Goal: Task Accomplishment & Management: Manage account settings

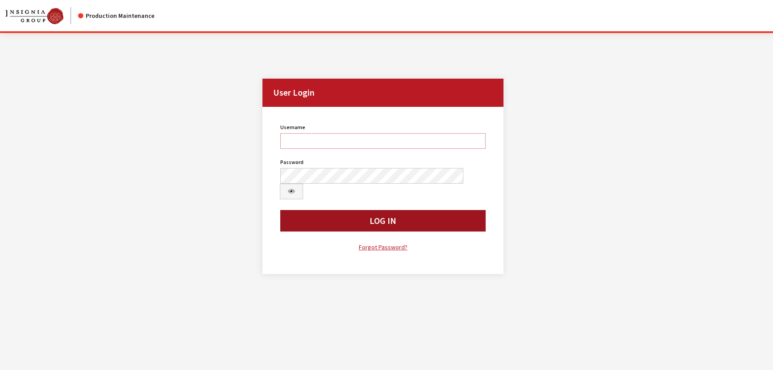
type input "kcallahan"
click at [400, 210] on button "Log In" at bounding box center [382, 220] width 205 height 21
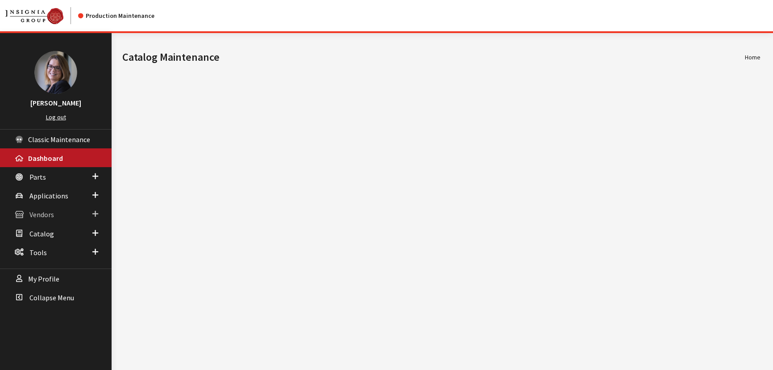
click at [97, 212] on span at bounding box center [95, 214] width 6 height 12
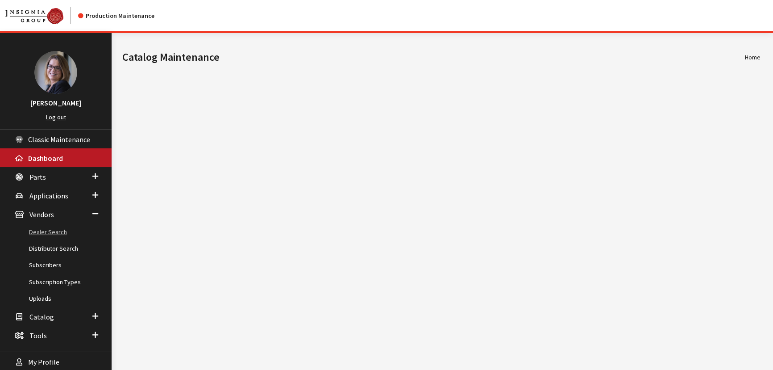
click at [59, 230] on link "Dealer Search" at bounding box center [56, 232] width 112 height 17
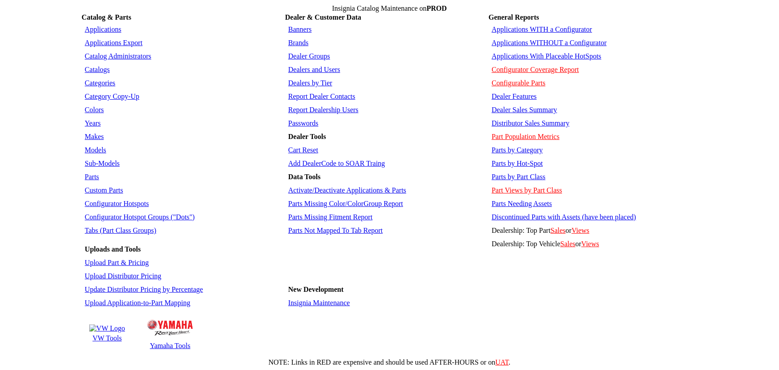
click at [125, 226] on link "Tabs (Part Class Groups)" at bounding box center [120, 230] width 71 height 8
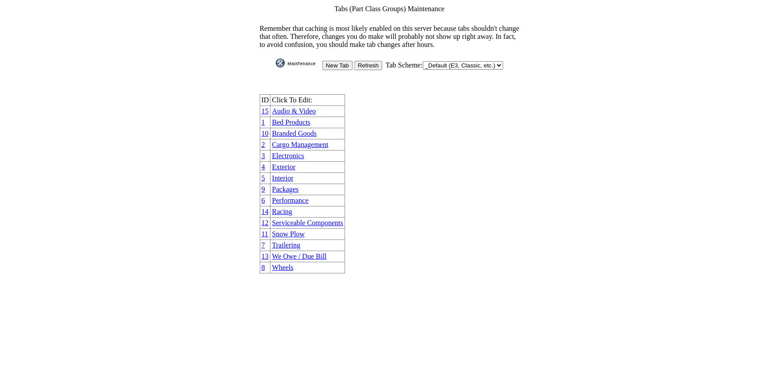
click at [440, 61] on select "_Default (E3, Classic, etc.) AutoGear DoubleTake Jaguar Land Rover VW Yamaha" at bounding box center [463, 65] width 80 height 8
select select "1006"
click at [423, 61] on select "_Default (E3, Classic, etc.) AutoGear DoubleTake Jaguar Land Rover VW Yamaha" at bounding box center [463, 65] width 80 height 8
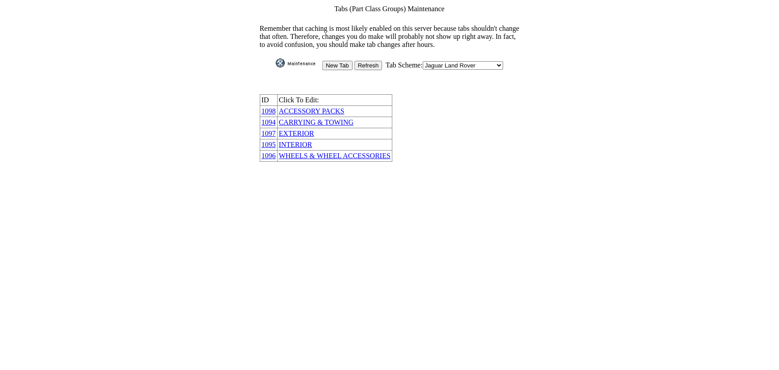
click at [451, 61] on select "_Default (E3, Classic, etc.) AutoGear DoubleTake Jaguar Land Rover VW Yamaha" at bounding box center [463, 65] width 80 height 8
select select "1"
click at [423, 61] on select "_Default (E3, Classic, etc.) AutoGear DoubleTake Jaguar Land Rover VW Yamaha" at bounding box center [463, 65] width 80 height 8
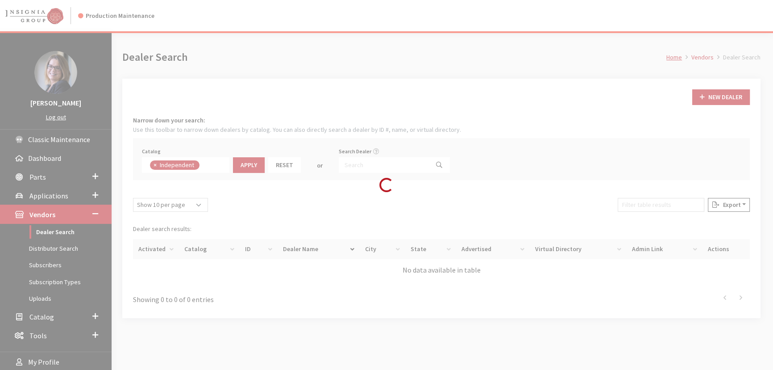
scroll to position [63, 0]
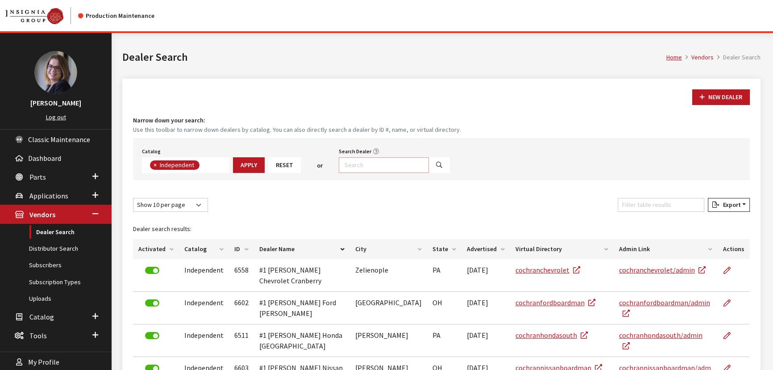
click at [372, 161] on input "Search Dealer" at bounding box center [384, 165] width 90 height 16
type input "german*"
select select
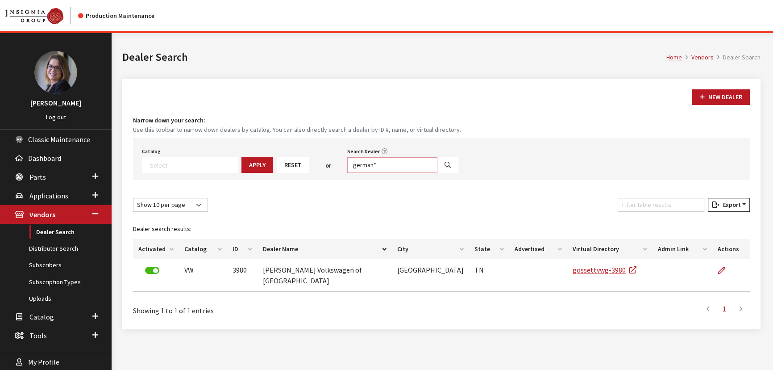
drag, startPoint x: 388, startPoint y: 168, endPoint x: 362, endPoint y: 167, distance: 25.9
click at [362, 167] on input "german*" at bounding box center [392, 165] width 90 height 16
type input "germain"
select select
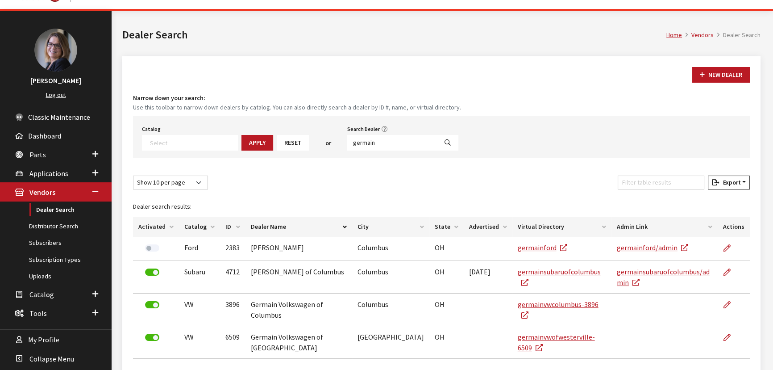
scroll to position [40, 0]
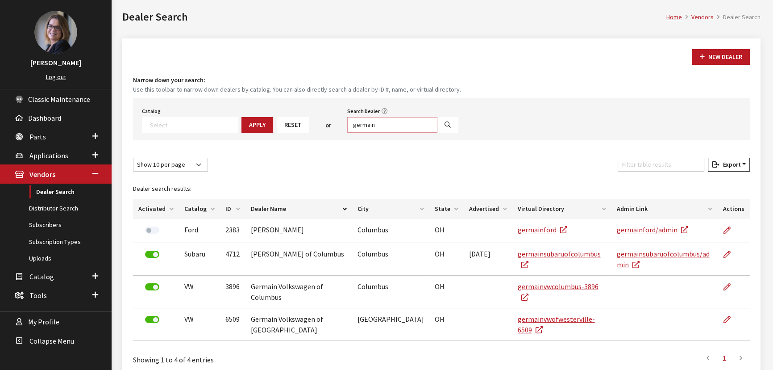
click at [383, 126] on input "germain" at bounding box center [392, 125] width 90 height 16
type input "germain north hills"
select select
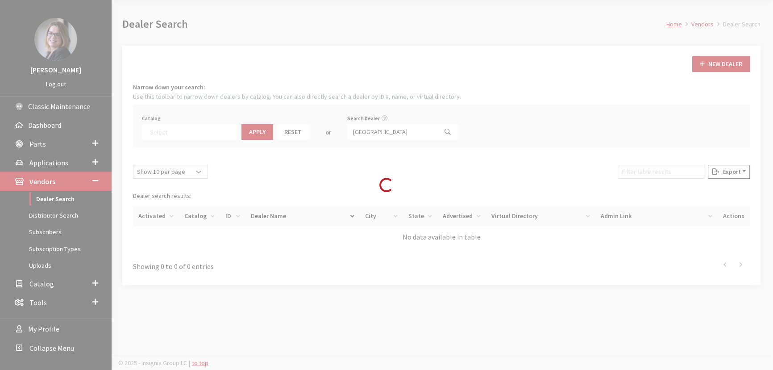
scroll to position [33, 0]
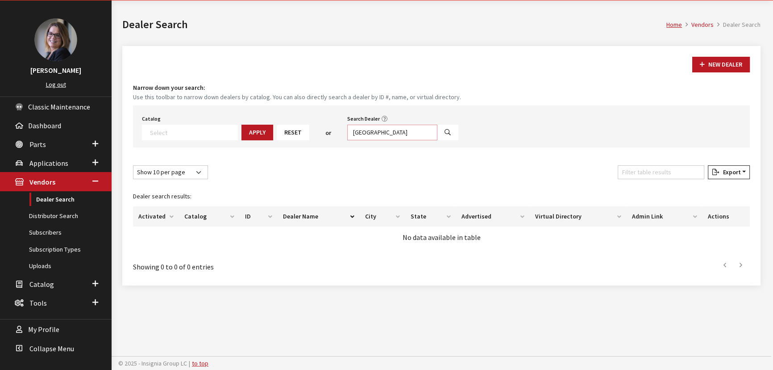
drag, startPoint x: 366, startPoint y: 132, endPoint x: 334, endPoint y: 130, distance: 32.7
click at [335, 130] on div "Catalog Acura Alfa Romeo Audi Bentley BMW Chrysler DoubleTake Ford GM Honda Hyu…" at bounding box center [441, 126] width 617 height 42
type input "north hills"
select select
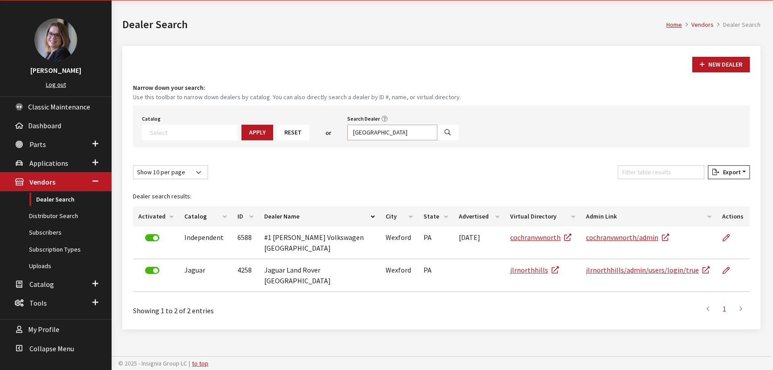
drag, startPoint x: 381, startPoint y: 129, endPoint x: 223, endPoint y: 118, distance: 158.5
click at [229, 120] on div "Catalog Acura Alfa Romeo Audi Bentley BMW Chrysler DoubleTake Ford GM Honda Hyu…" at bounding box center [441, 126] width 617 height 42
type input "4873"
select select
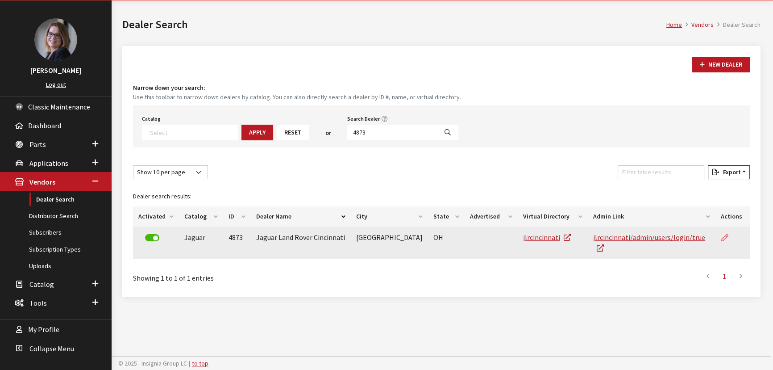
click at [728, 236] on link at bounding box center [728, 237] width 15 height 22
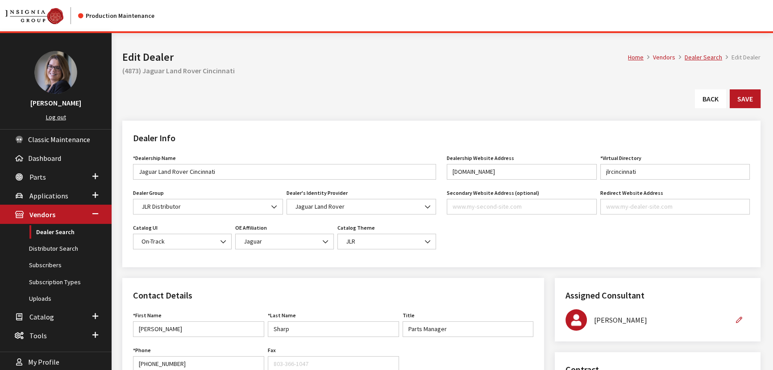
type input "499.00"
click at [223, 98] on link "Catalog" at bounding box center [230, 99] width 25 height 19
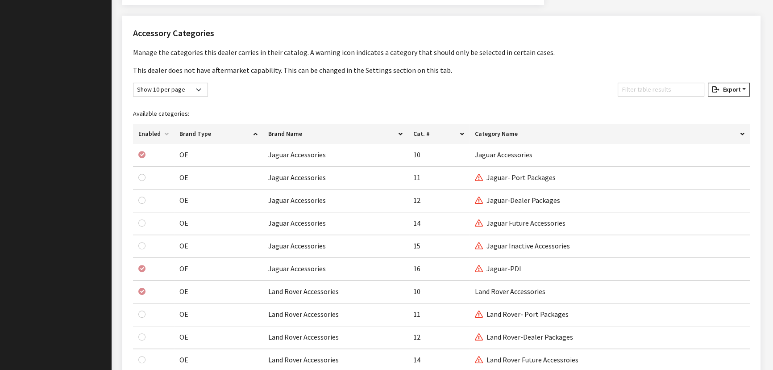
scroll to position [609, 0]
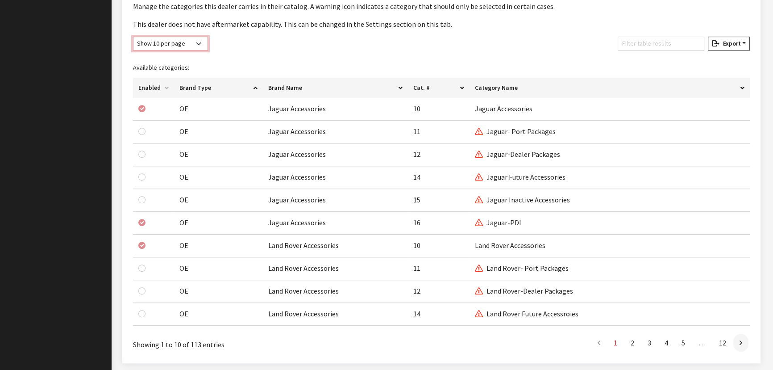
click at [192, 42] on select "Show 10 per page Show 25 per page Show 50 per page Show 100 per page Show 1000 …" at bounding box center [170, 44] width 75 height 14
select select "1000"
click at [133, 37] on select "Show 10 per page Show 25 per page Show 50 per page Show 100 per page Show 1000 …" at bounding box center [170, 44] width 75 height 14
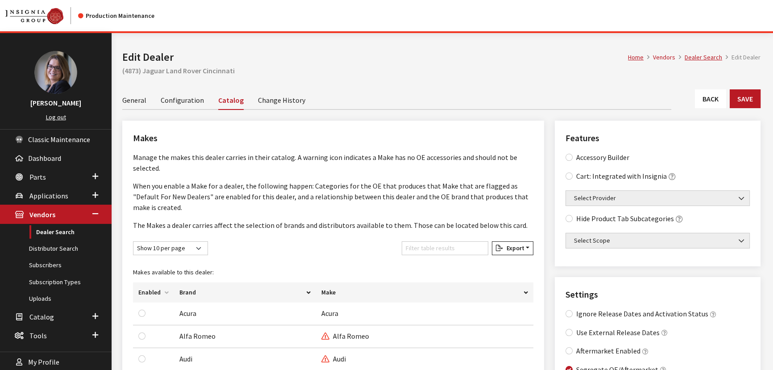
scroll to position [0, 0]
click at [31, 142] on span "Classic Maintenance" at bounding box center [59, 139] width 62 height 9
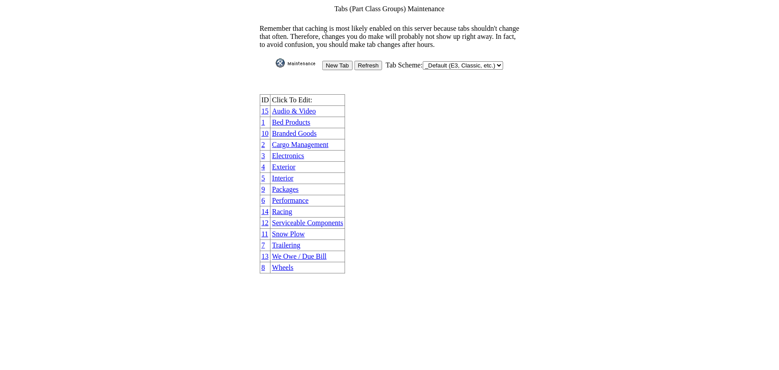
click at [298, 252] on link "We Owe / Due Bill" at bounding box center [299, 256] width 54 height 8
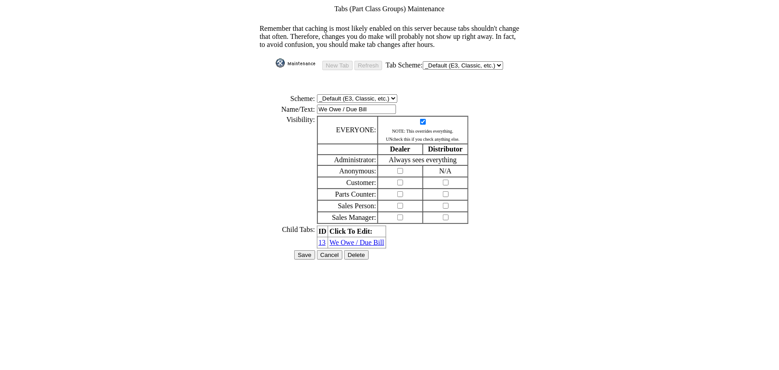
click at [357, 237] on td "We Owe / Due Bill" at bounding box center [357, 242] width 58 height 11
click at [356, 238] on link "We Owe / Due Bill" at bounding box center [357, 242] width 54 height 8
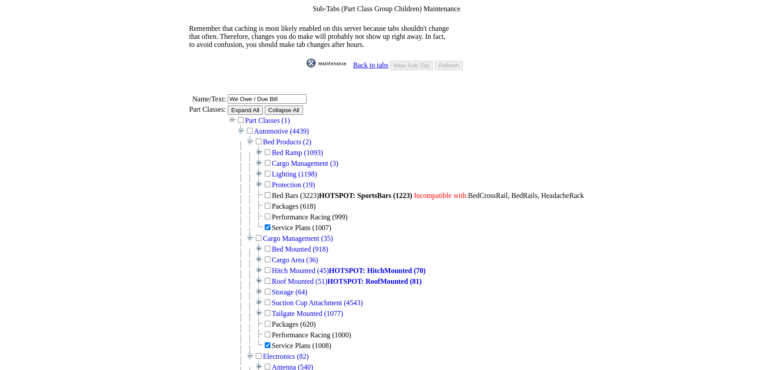
click at [381, 61] on link "Back to tabs" at bounding box center [370, 65] width 35 height 8
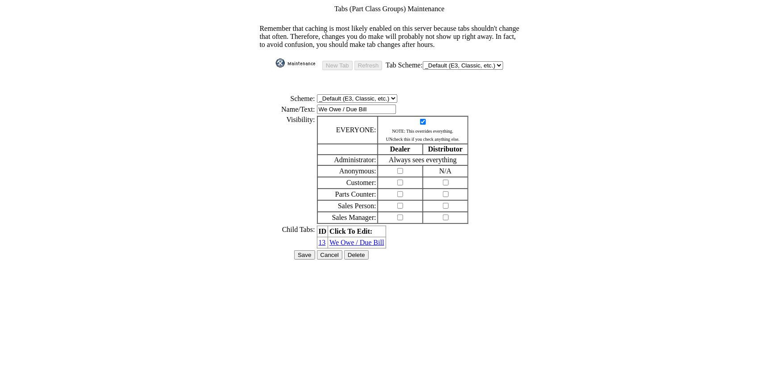
click at [490, 61] on select "_Default (E3, Classic, etc.) AutoGear DoubleTake Jaguar Land Rover VW Yamaha" at bounding box center [463, 65] width 80 height 8
select select "1006"
click at [423, 61] on select "_Default (E3, Classic, etc.) AutoGear DoubleTake Jaguar Land Rover VW Yamaha" at bounding box center [463, 65] width 80 height 8
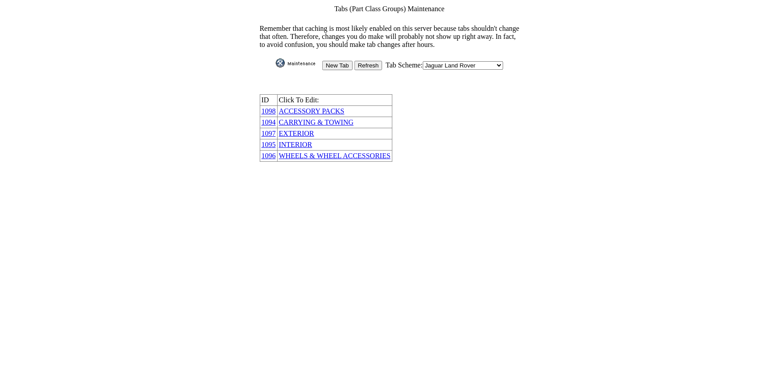
click at [327, 61] on input "New Tab" at bounding box center [337, 65] width 30 height 9
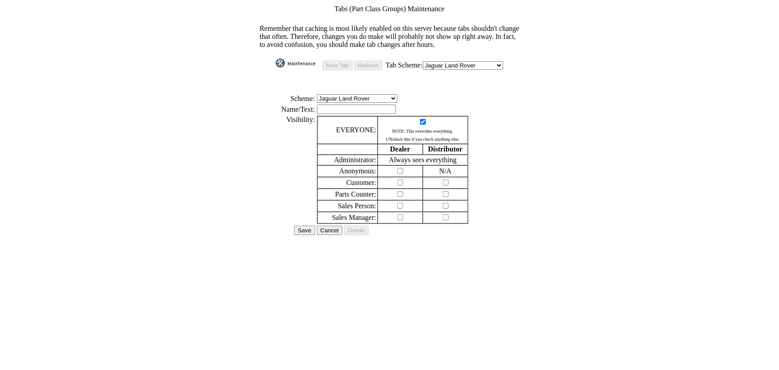
click at [363, 104] on input "text" at bounding box center [356, 108] width 79 height 9
type input "We Owe / Due Bill"
click at [306, 226] on input "Save" at bounding box center [304, 230] width 21 height 9
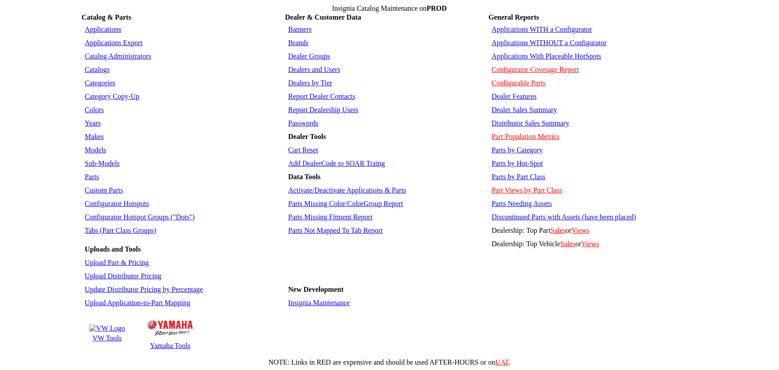
click at [117, 226] on link "Tabs (Part Class Groups)" at bounding box center [120, 230] width 71 height 8
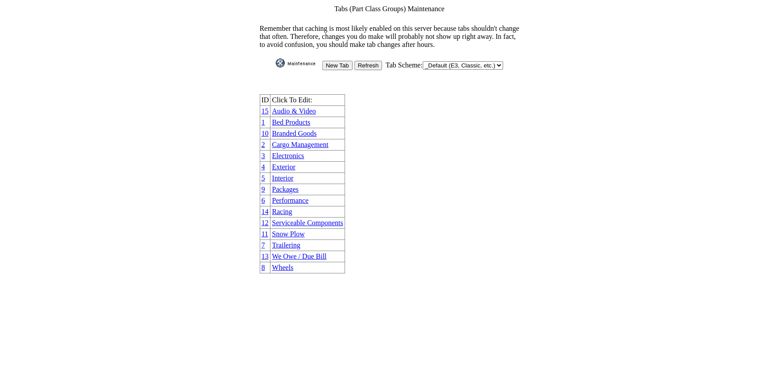
click at [310, 252] on link "We Owe / Due Bill" at bounding box center [299, 256] width 54 height 8
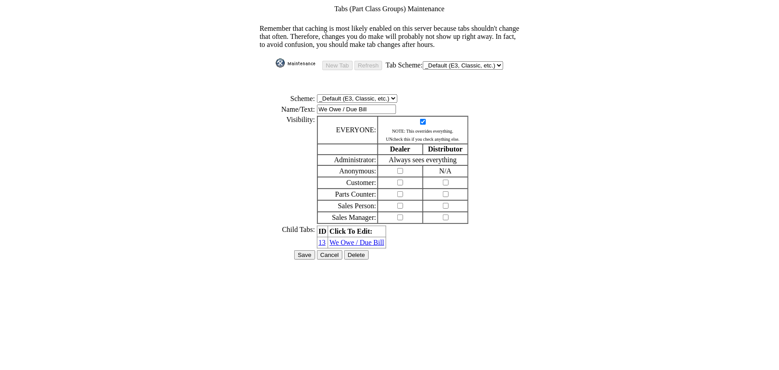
click at [576, 145] on form "Tabs (Part Class Groups) Maintenance Remember that caching is most likely enabl…" at bounding box center [390, 136] width 772 height 265
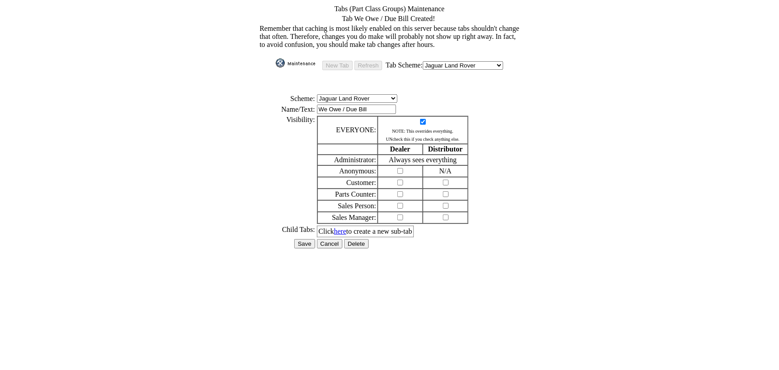
click at [342, 227] on link "here" at bounding box center [340, 231] width 13 height 8
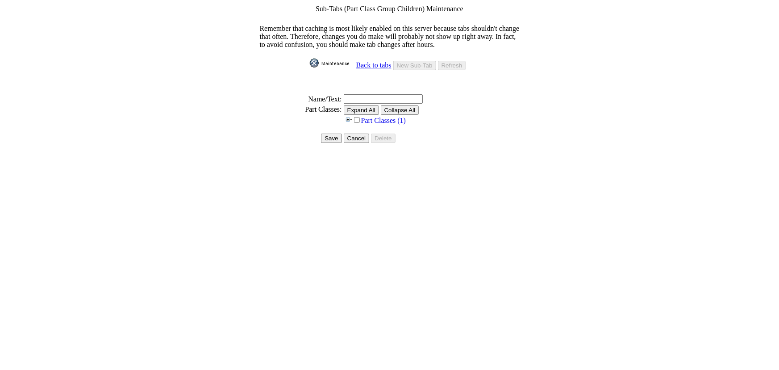
click at [353, 94] on input "text" at bounding box center [383, 98] width 79 height 9
type input "We Owe / Due Bill"
click at [351, 115] on img at bounding box center [348, 119] width 8 height 9
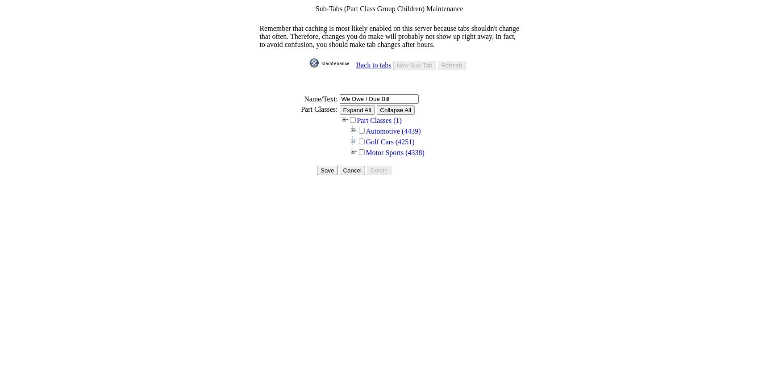
click at [357, 125] on img at bounding box center [353, 129] width 8 height 9
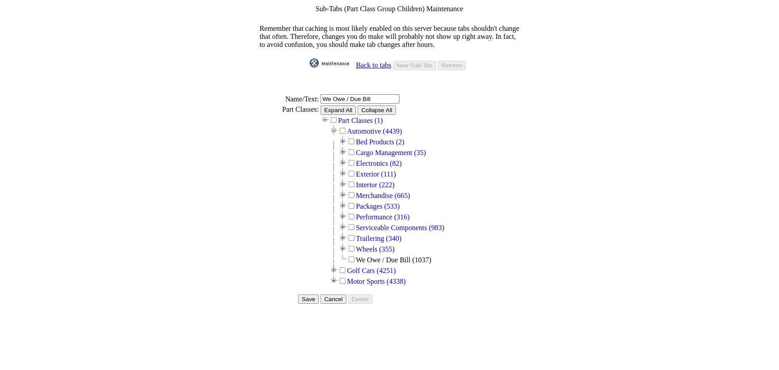
click at [356, 105] on input "Expand All" at bounding box center [338, 109] width 35 height 9
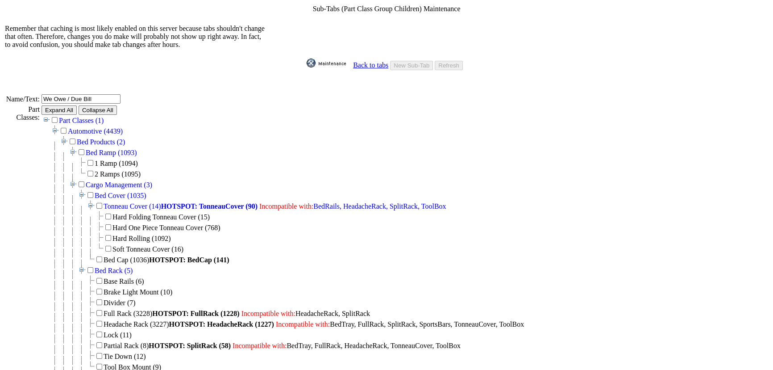
scroll to position [501, 0]
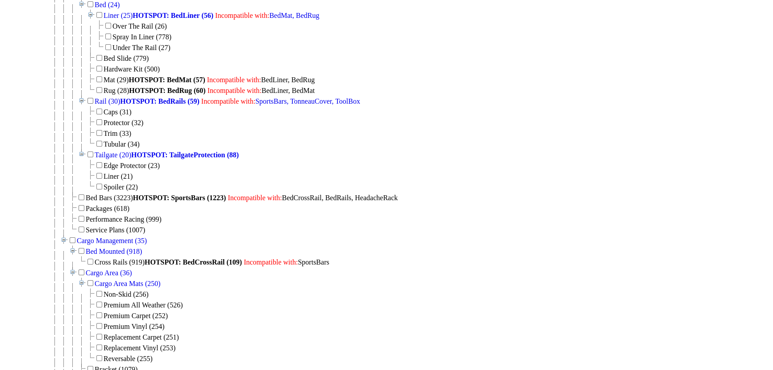
click at [79, 226] on input "checkbox" at bounding box center [82, 229] width 6 height 6
checkbox input "true"
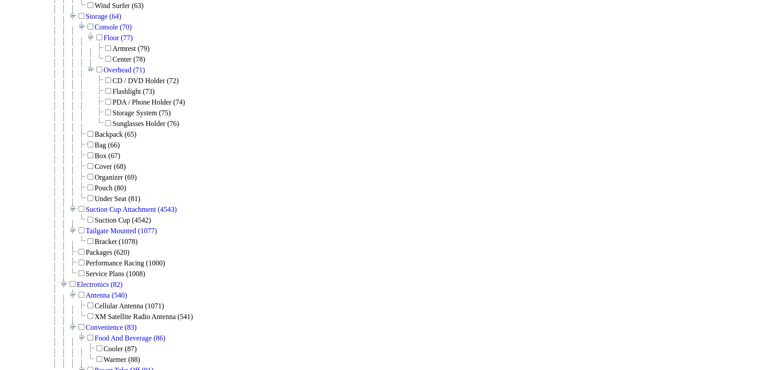
click at [80, 270] on input "checkbox" at bounding box center [82, 273] width 6 height 6
checkbox input "true"
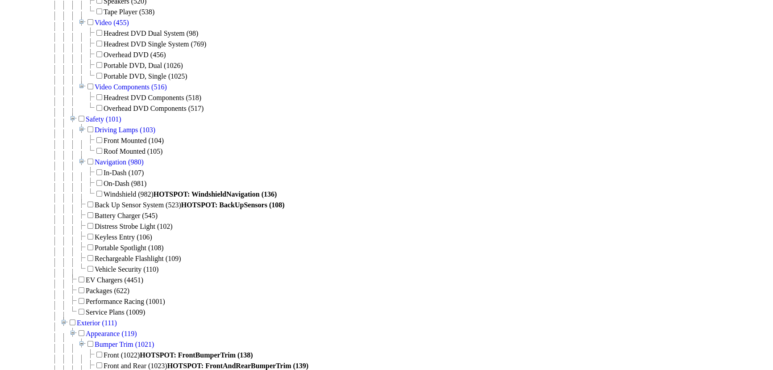
click at [82, 309] on input "checkbox" at bounding box center [82, 312] width 6 height 6
checkbox input "true"
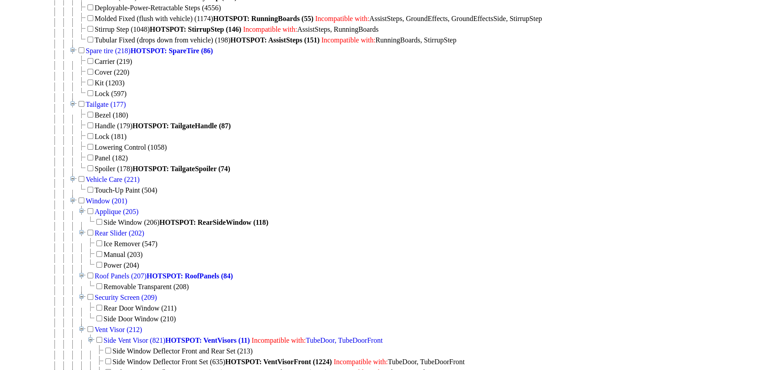
checkbox input "true"
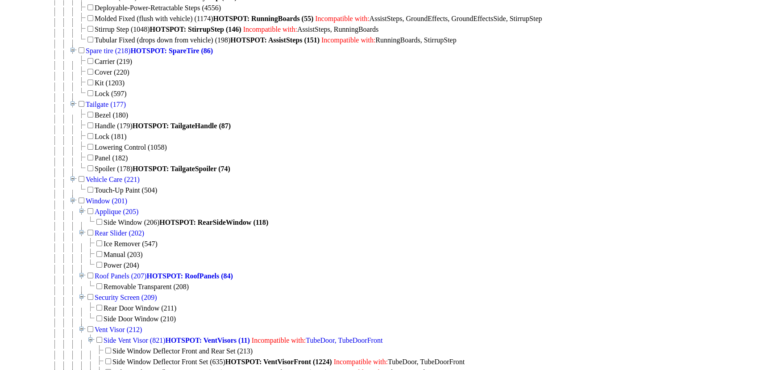
scroll to position [5879, 0]
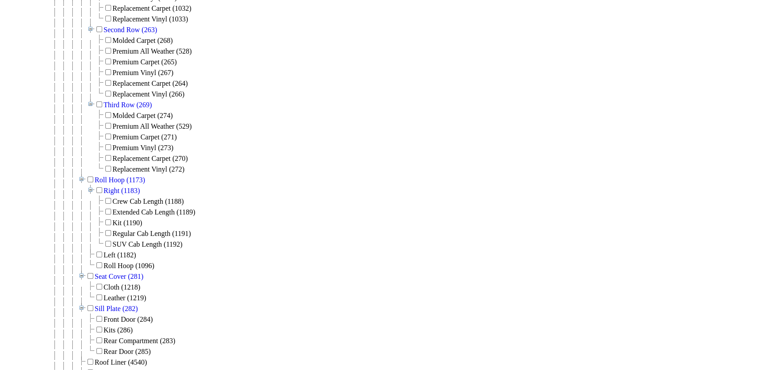
checkbox input "true"
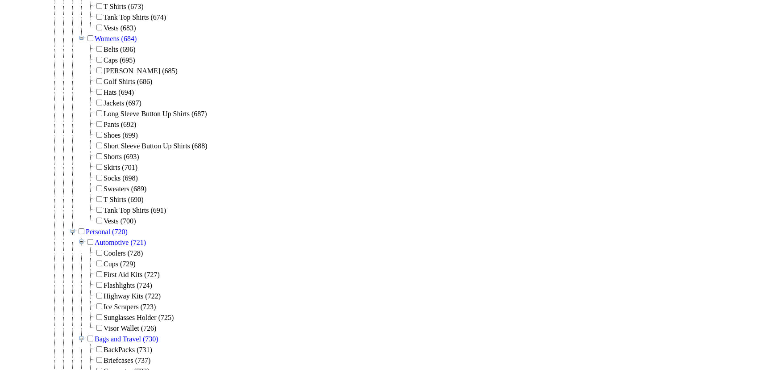
checkbox input "true"
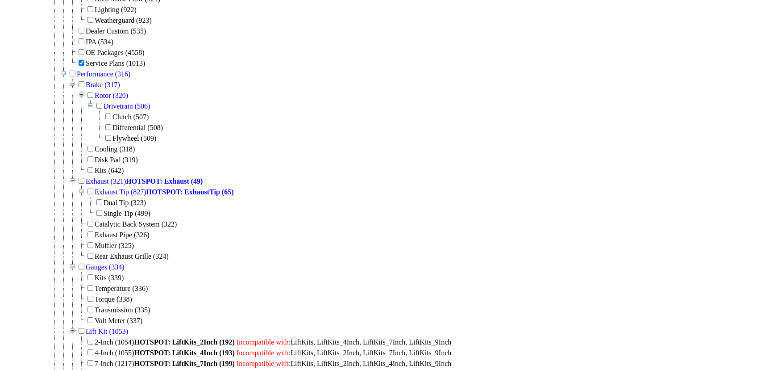
checkbox input "true"
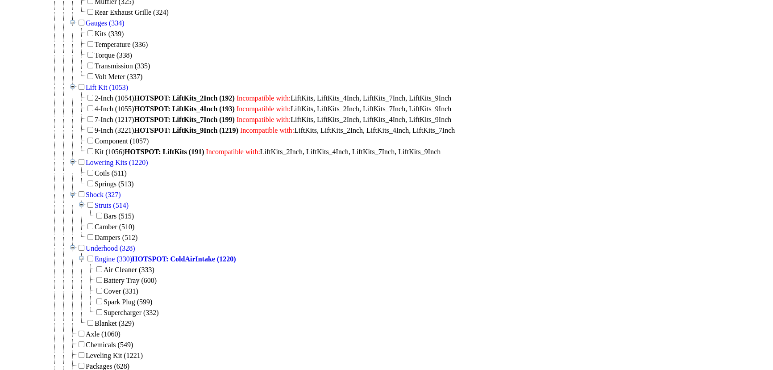
checkbox input "true"
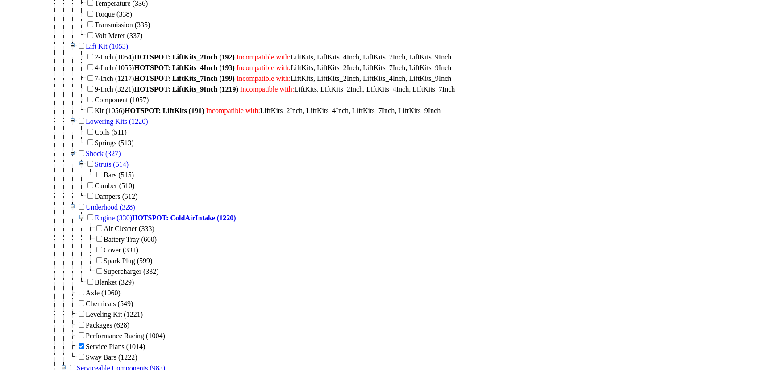
scroll to position [7757, 0]
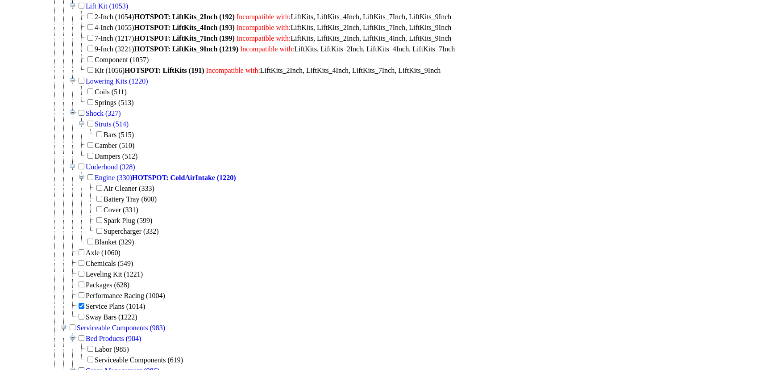
checkbox input "true"
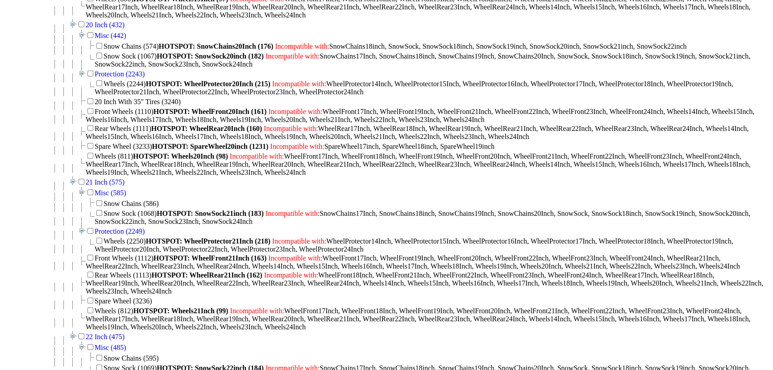
drag, startPoint x: 79, startPoint y: 184, endPoint x: 102, endPoint y: 174, distance: 24.8
checkbox input "true"
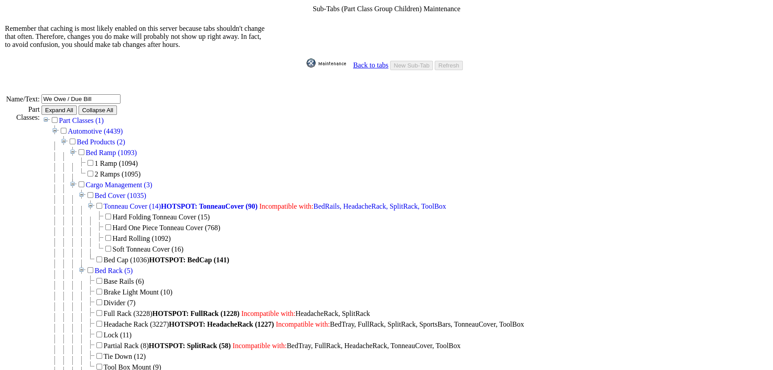
scroll to position [9381, 0]
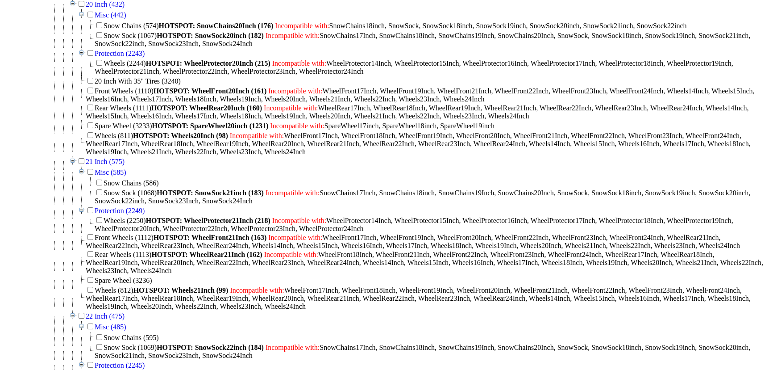
checkbox input "true"
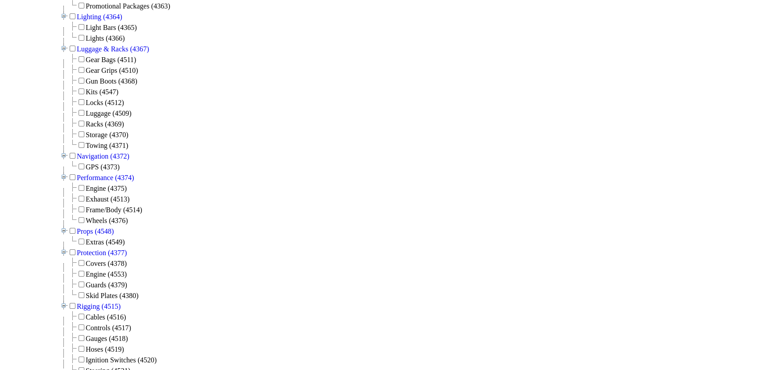
scroll to position [11949, 0]
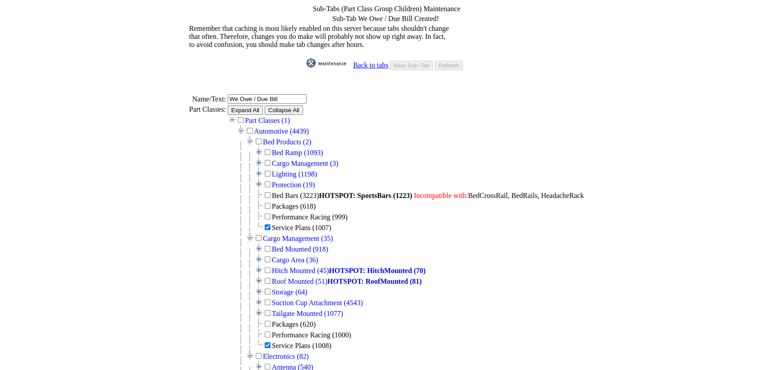
click at [366, 61] on link "Back to tabs" at bounding box center [370, 65] width 35 height 8
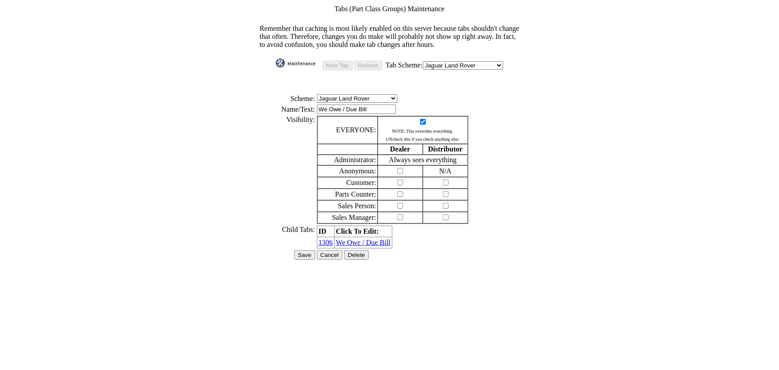
click at [306, 250] on input "Save" at bounding box center [304, 254] width 21 height 9
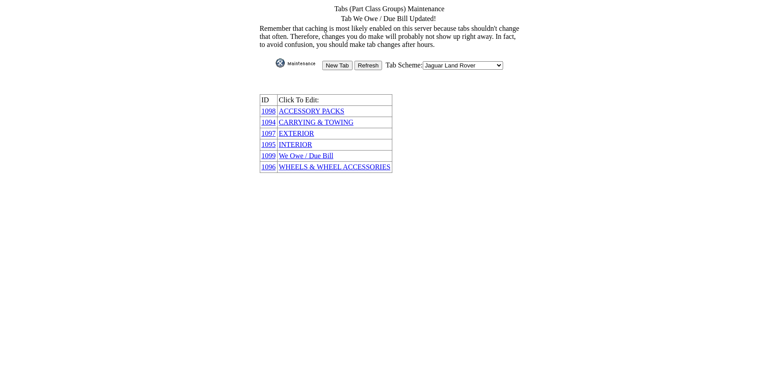
click at [295, 59] on img at bounding box center [298, 63] width 45 height 9
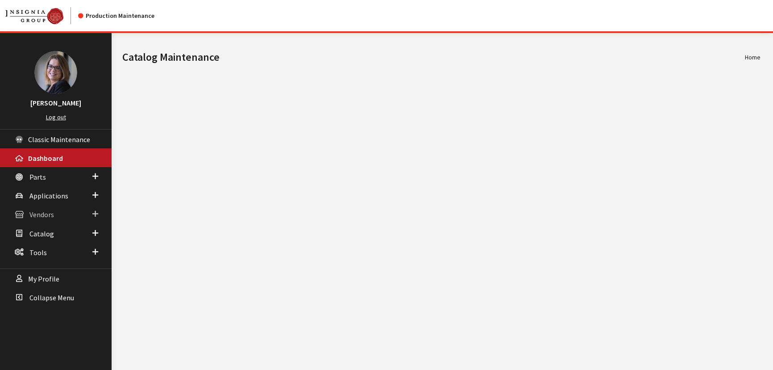
click at [100, 209] on link "Vendors" at bounding box center [56, 214] width 112 height 19
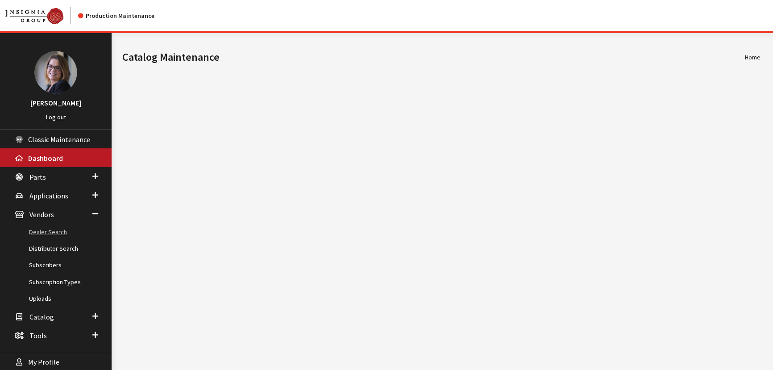
click at [58, 230] on link "Dealer Search" at bounding box center [56, 232] width 112 height 17
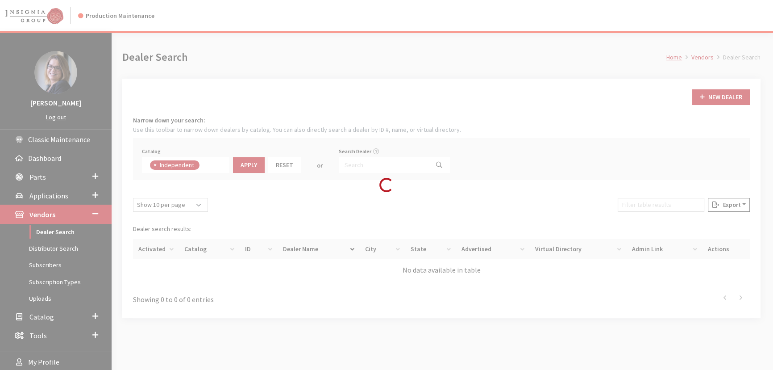
scroll to position [63, 0]
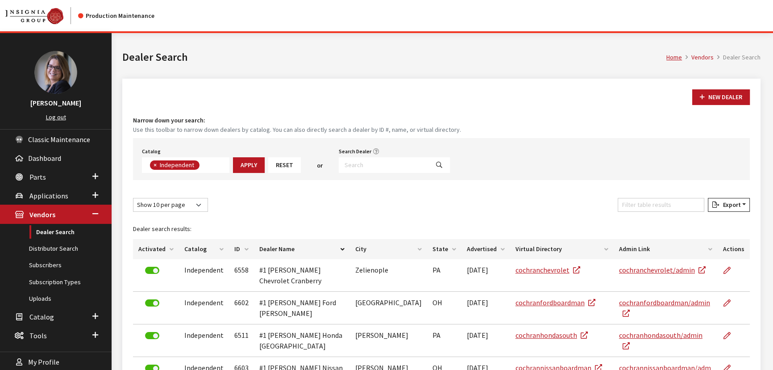
click at [155, 165] on span "×" at bounding box center [155, 165] width 3 height 8
select select
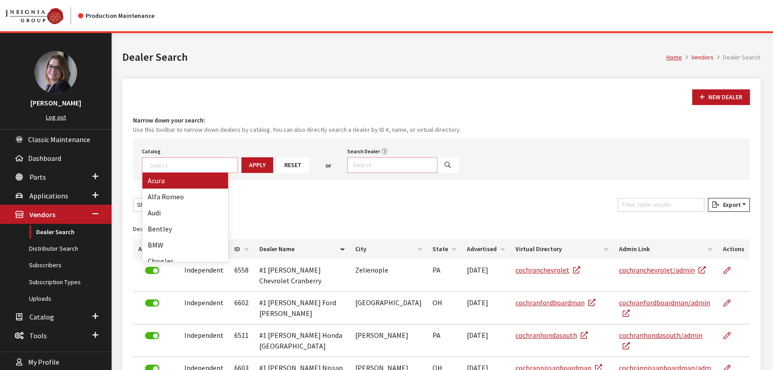
click at [362, 167] on input "Search Dealer" at bounding box center [392, 165] width 90 height 16
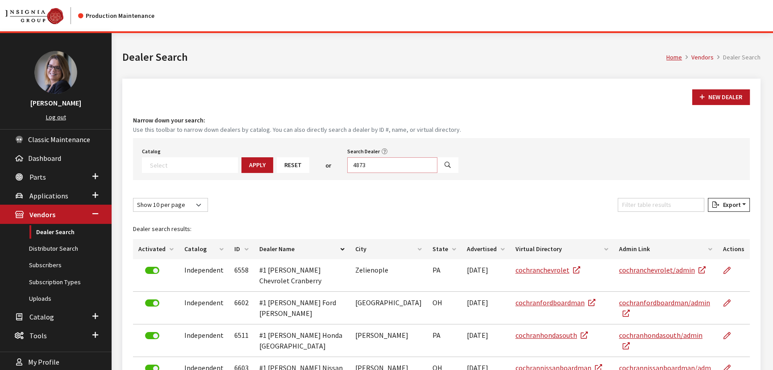
type input "4873"
select select
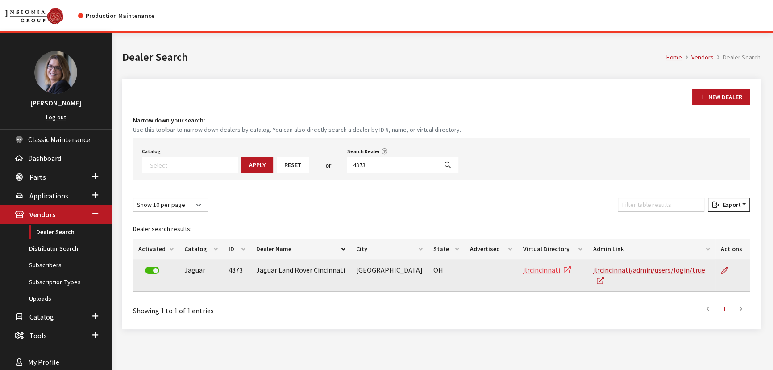
click at [531, 270] on link "jlrcincinnati" at bounding box center [547, 269] width 48 height 9
